Goal: Find specific page/section: Find specific page/section

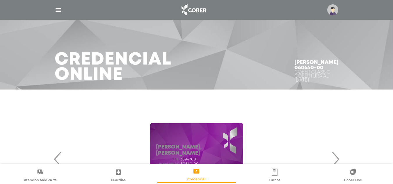
click at [53, 12] on div at bounding box center [197, 10] width 298 height 14
click at [66, 5] on div at bounding box center [197, 10] width 298 height 14
click at [63, 7] on div at bounding box center [197, 10] width 298 height 14
click at [62, 10] on div at bounding box center [197, 10] width 298 height 14
click at [60, 11] on img "button" at bounding box center [58, 9] width 7 height 7
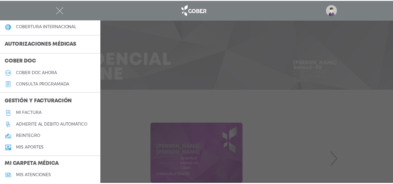
scroll to position [146, 0]
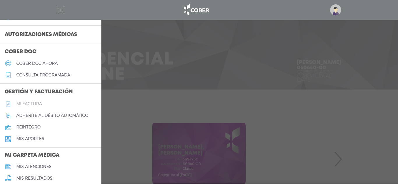
click at [38, 100] on link "Mi factura" at bounding box center [50, 104] width 101 height 12
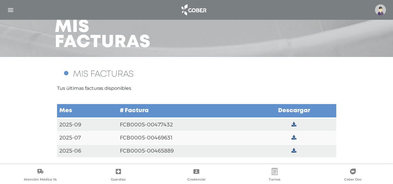
scroll to position [33, 0]
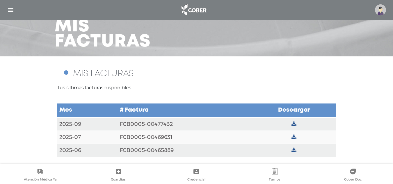
click at [138, 151] on td "FCB0005-00465889" at bounding box center [185, 150] width 135 height 13
click at [300, 151] on td at bounding box center [294, 150] width 84 height 13
click at [295, 149] on icon at bounding box center [294, 150] width 5 height 5
